Goal: Information Seeking & Learning: Learn about a topic

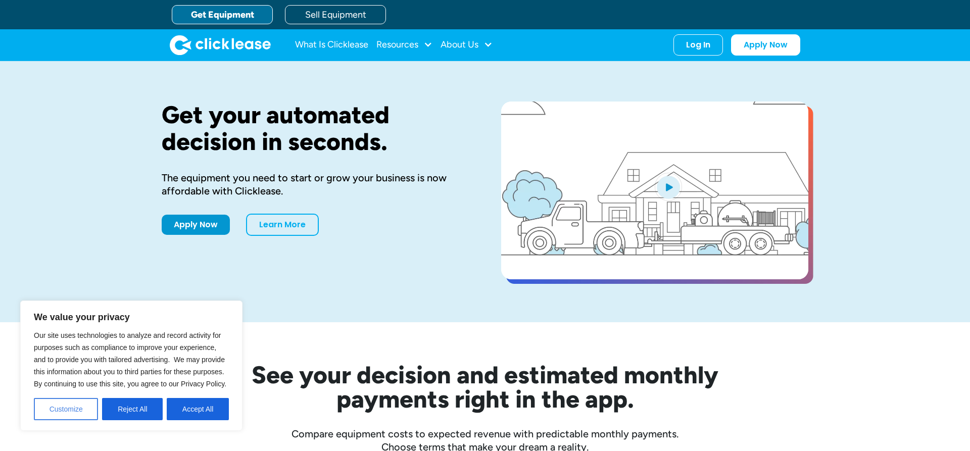
click at [77, 411] on button "Customize" at bounding box center [66, 409] width 64 height 22
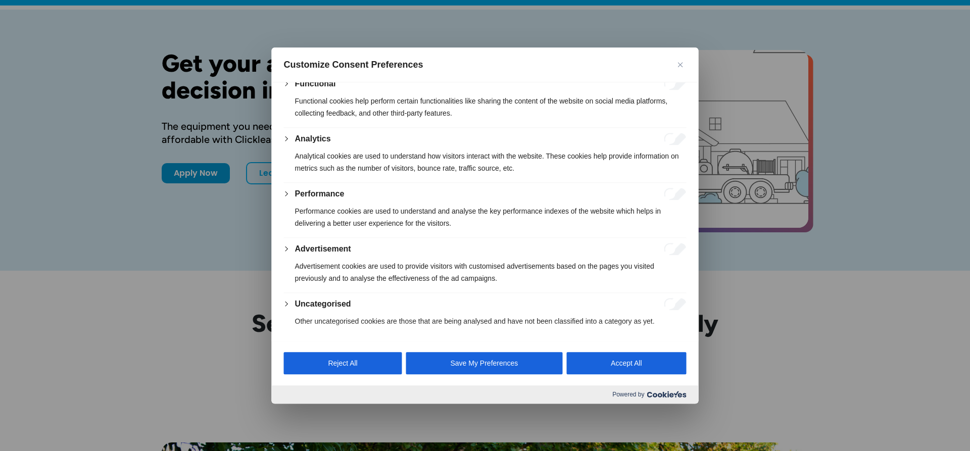
scroll to position [103, 0]
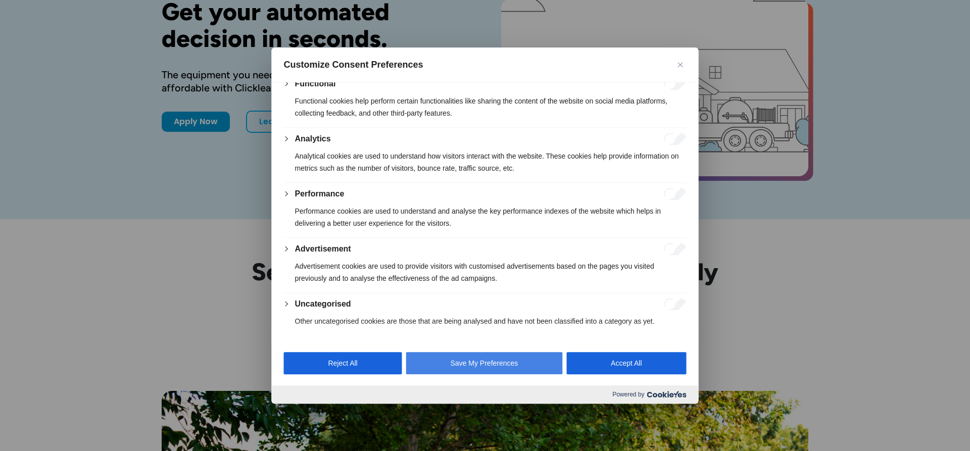
click at [466, 357] on button "Save My Preferences" at bounding box center [484, 363] width 157 height 22
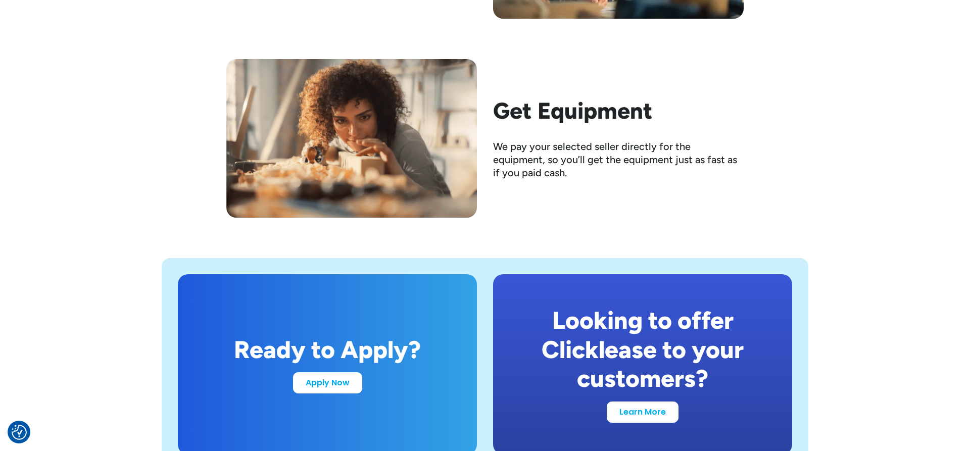
scroll to position [1804, 0]
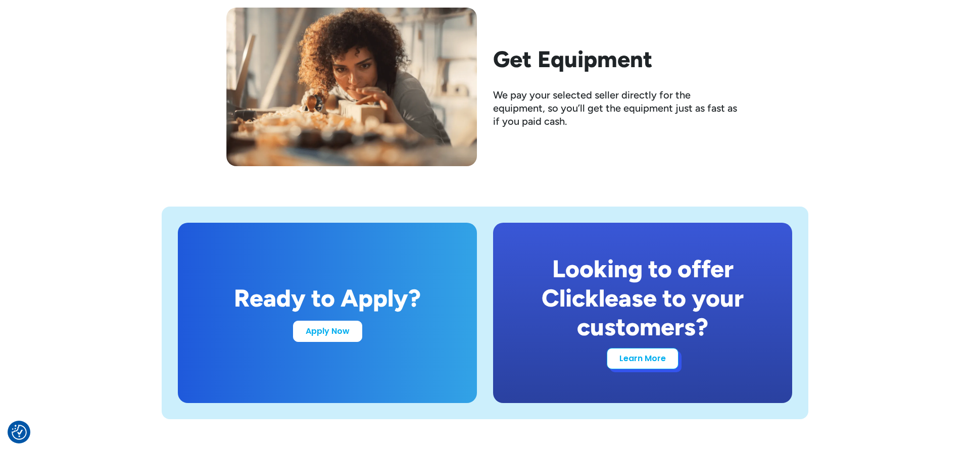
click at [658, 364] on link "Learn More" at bounding box center [643, 358] width 72 height 21
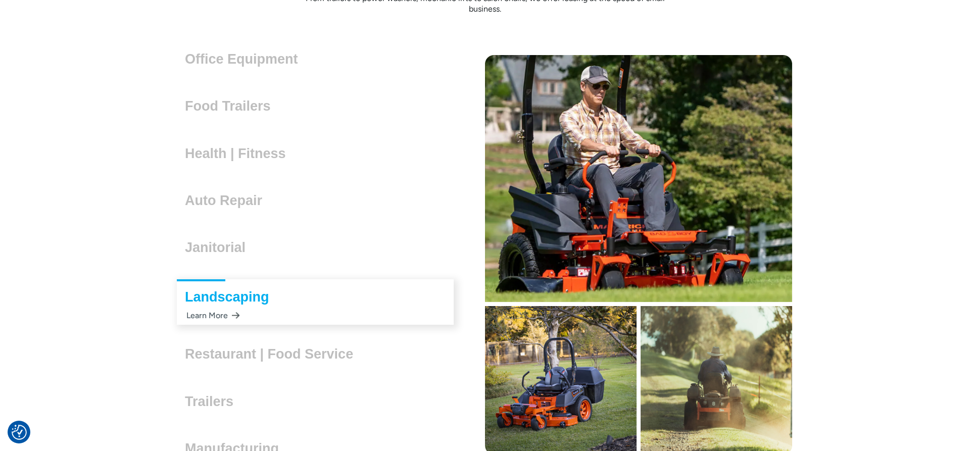
scroll to position [2732, 0]
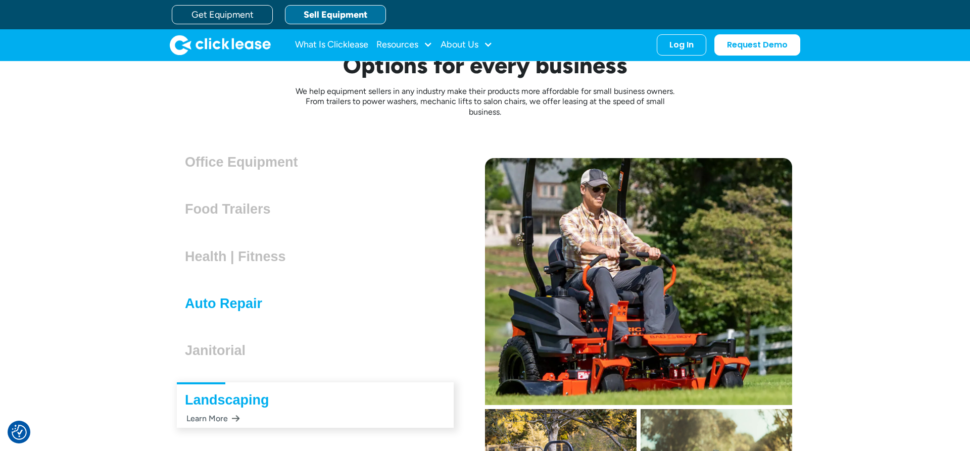
click at [238, 304] on h3 "Auto Repair" at bounding box center [227, 303] width 85 height 15
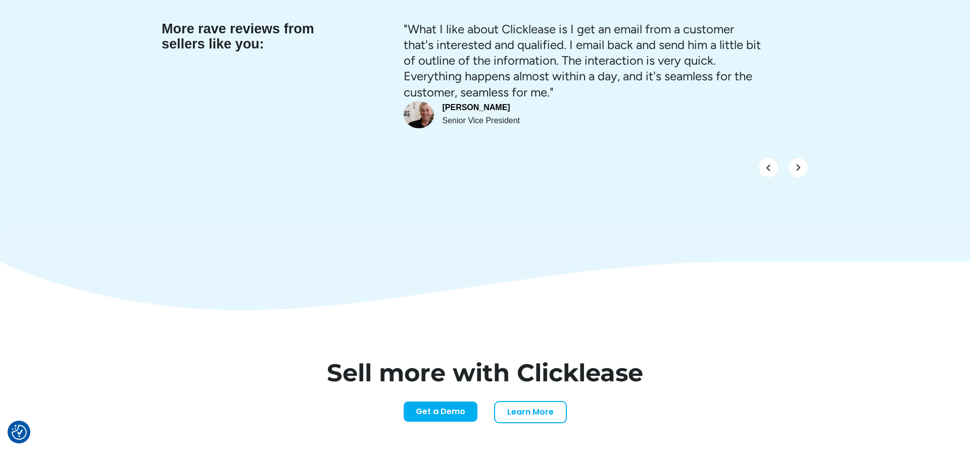
scroll to position [4189, 0]
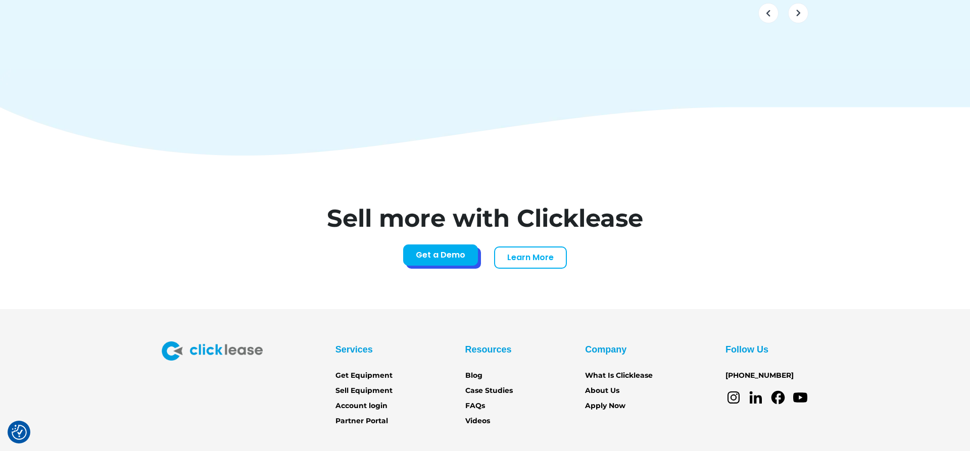
click at [449, 245] on link "Get a Demo" at bounding box center [440, 255] width 75 height 21
